Goal: Task Accomplishment & Management: Manage account settings

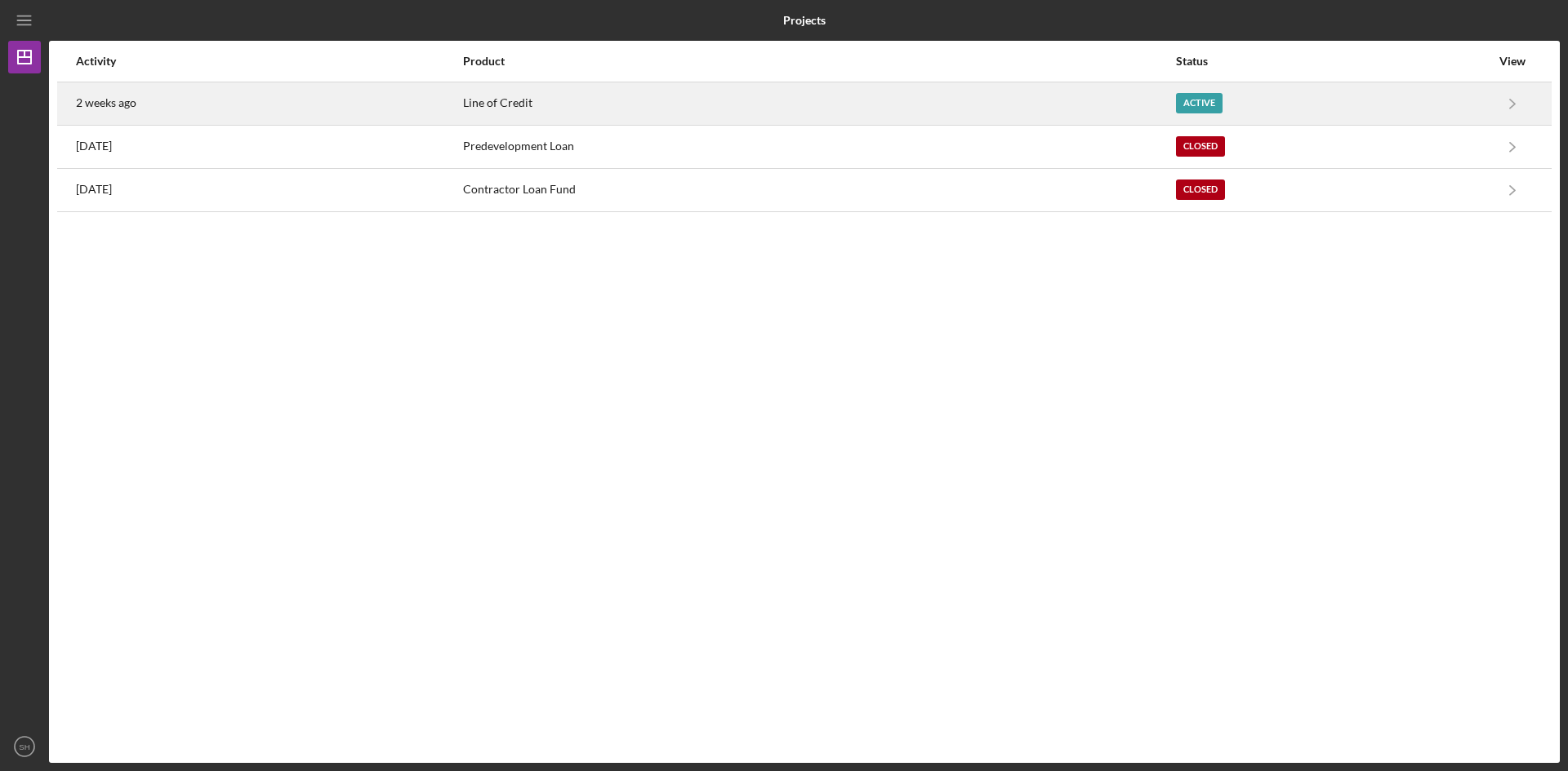
click at [1199, 100] on div "Active" at bounding box center [1199, 104] width 47 height 21
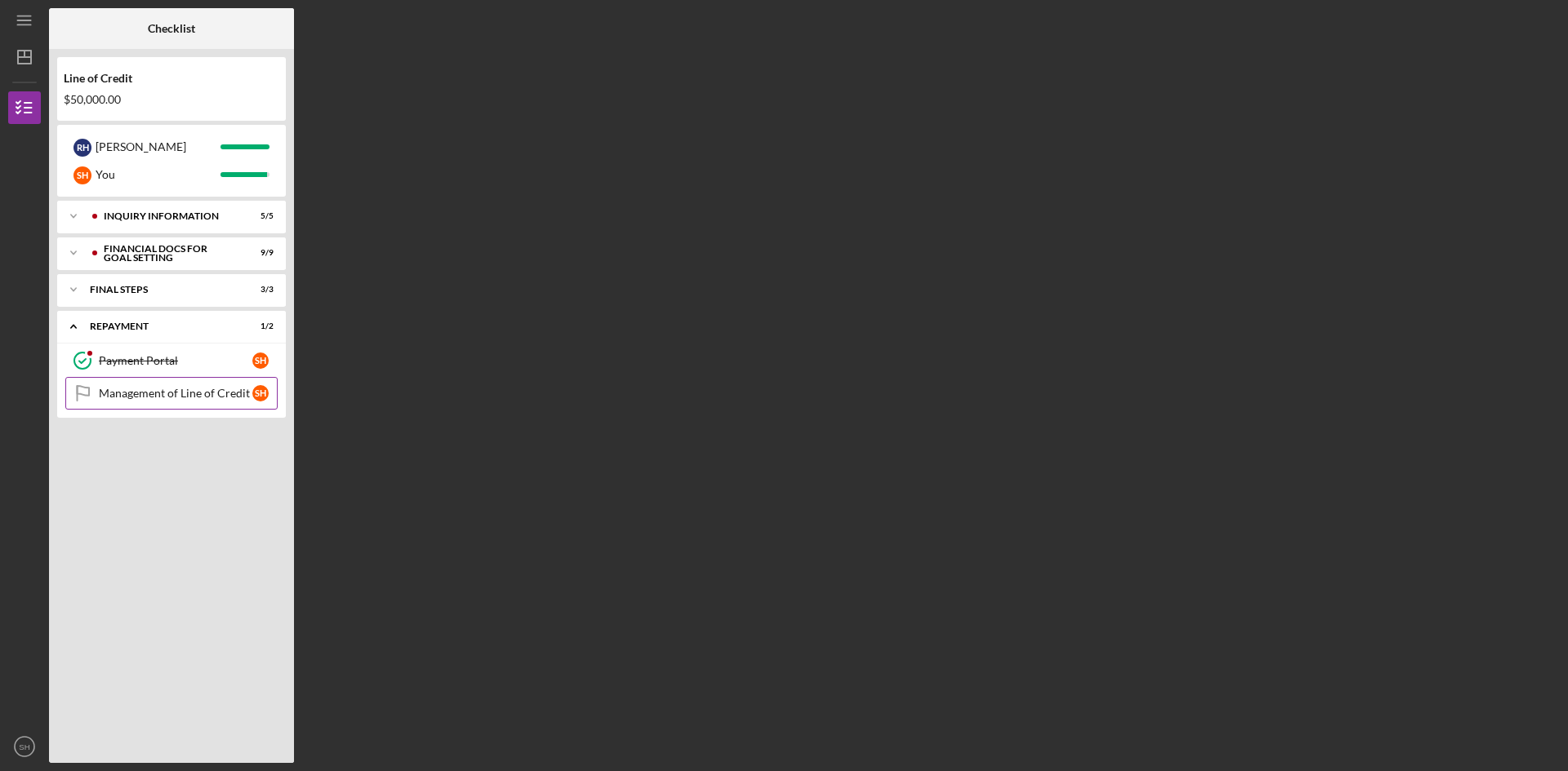
click at [192, 392] on div "Management of Line of Credit" at bounding box center [175, 393] width 153 height 13
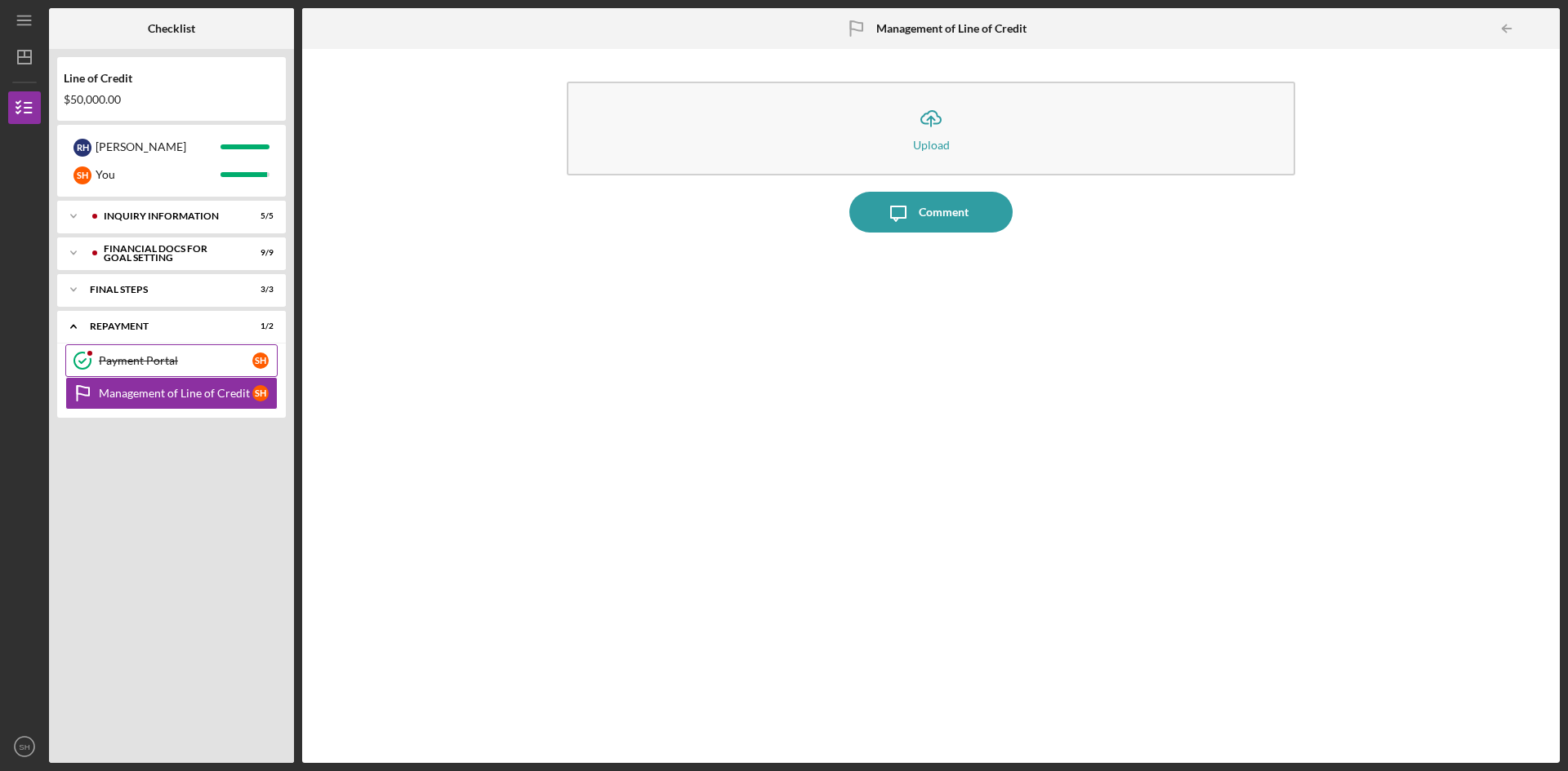
click at [142, 355] on div "Payment Portal" at bounding box center [175, 360] width 153 height 13
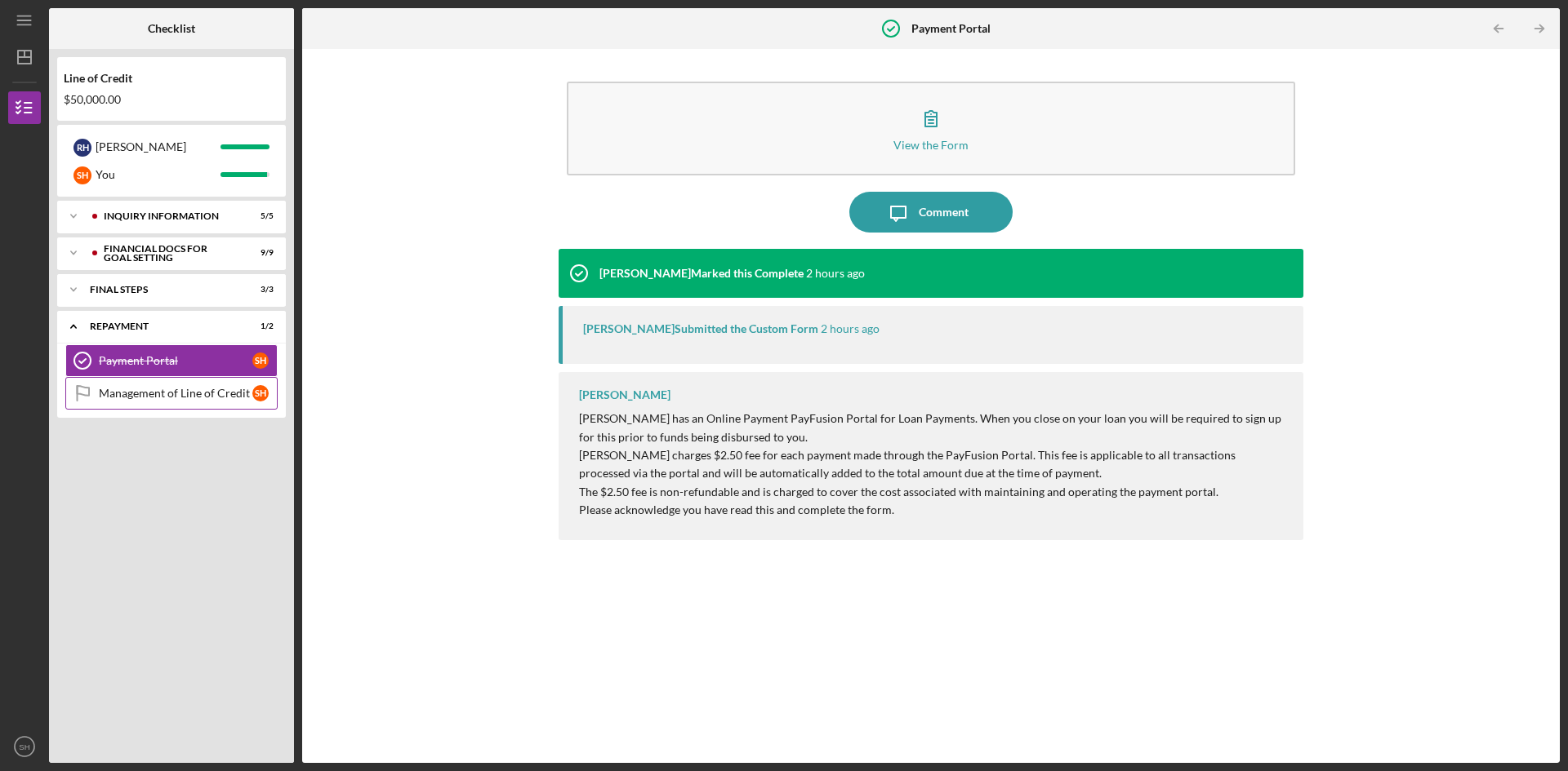
click at [163, 394] on div "Management of Line of Credit" at bounding box center [175, 393] width 153 height 13
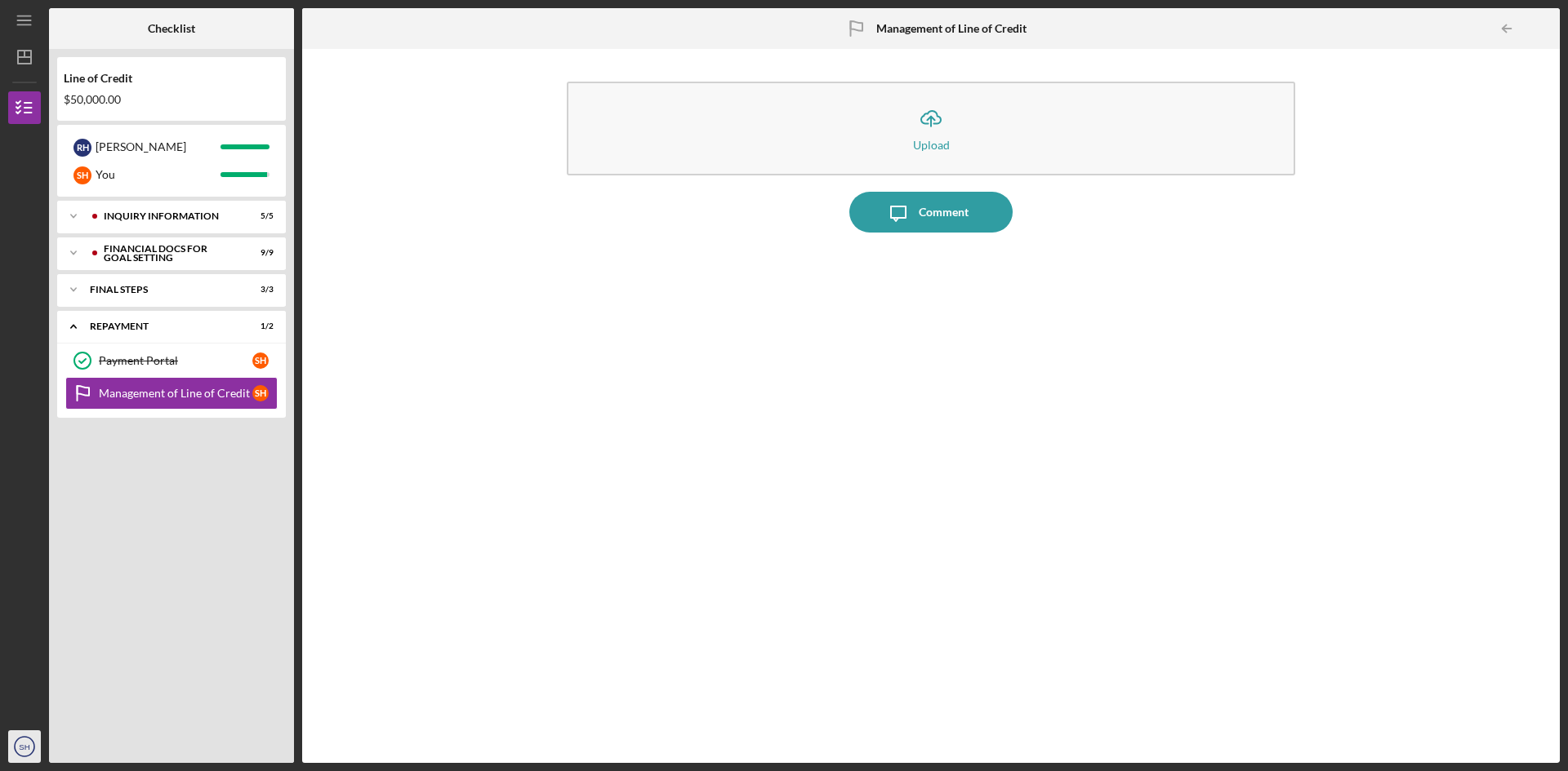
click at [30, 749] on icon "SH" at bounding box center [24, 746] width 33 height 41
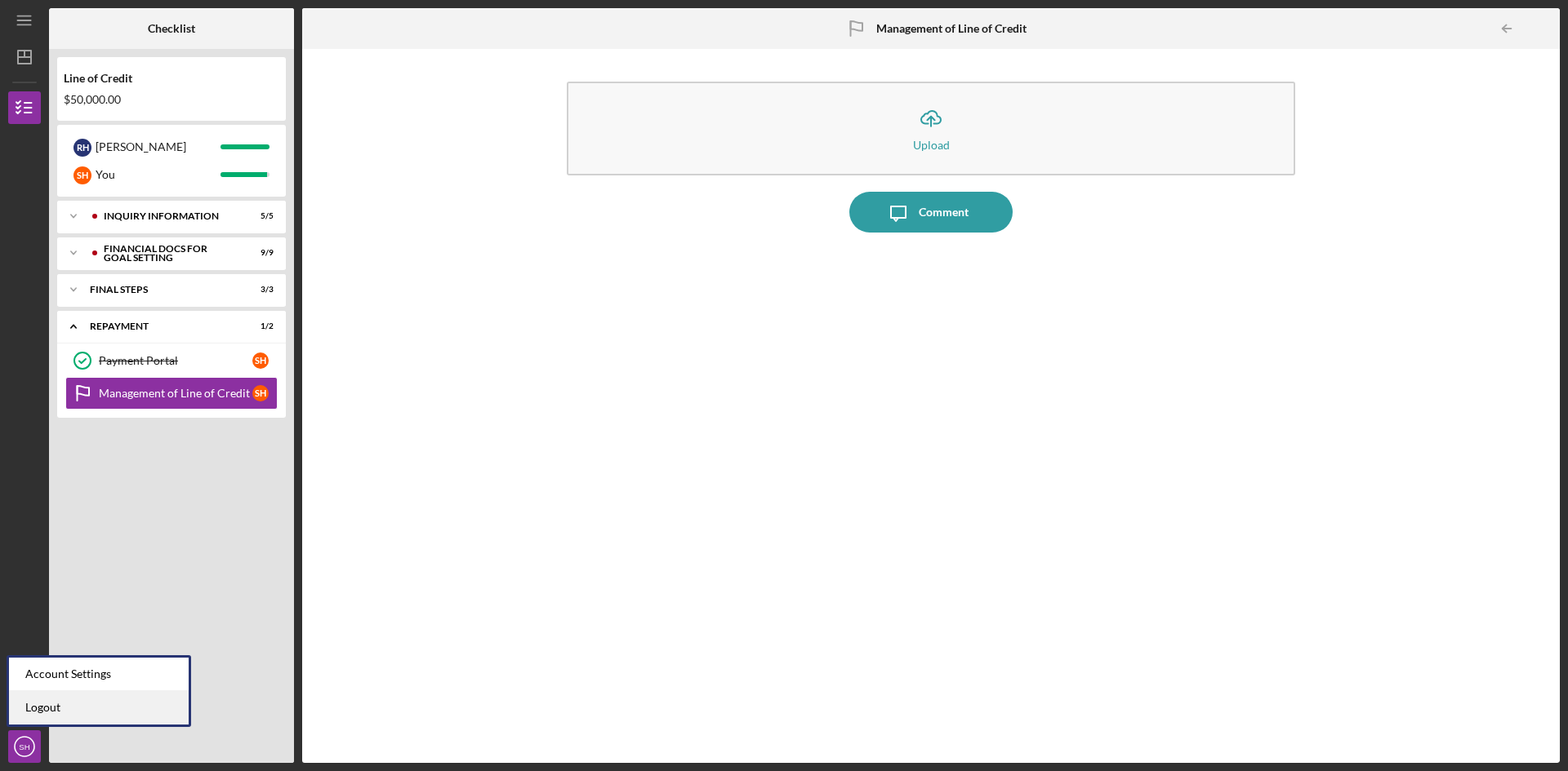
click at [53, 701] on link "Logout" at bounding box center [98, 708] width 179 height 34
